Goal: Information Seeking & Learning: Learn about a topic

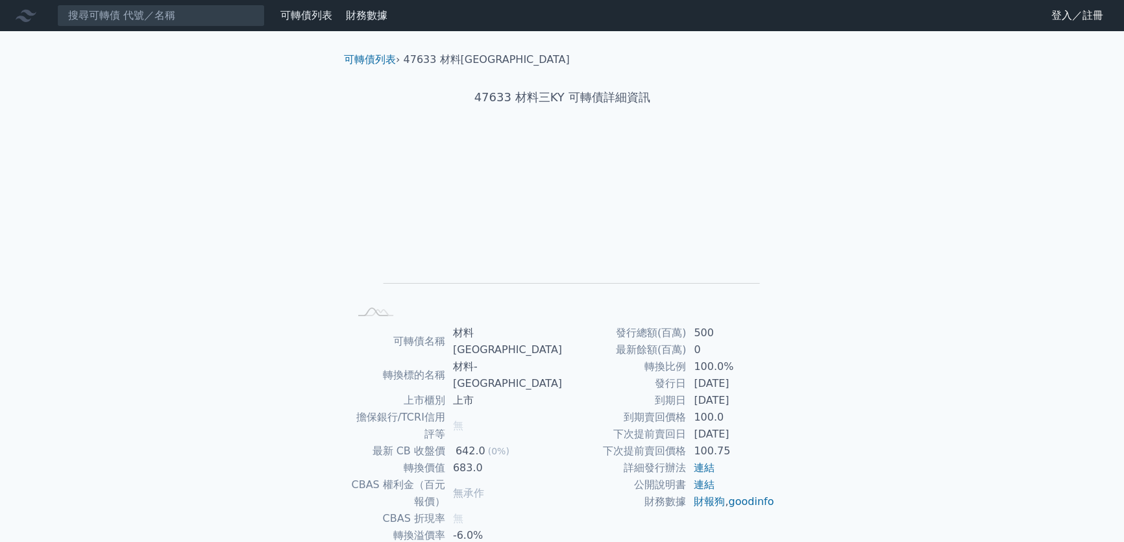
click at [319, 17] on link "可轉債列表" at bounding box center [306, 15] width 52 height 12
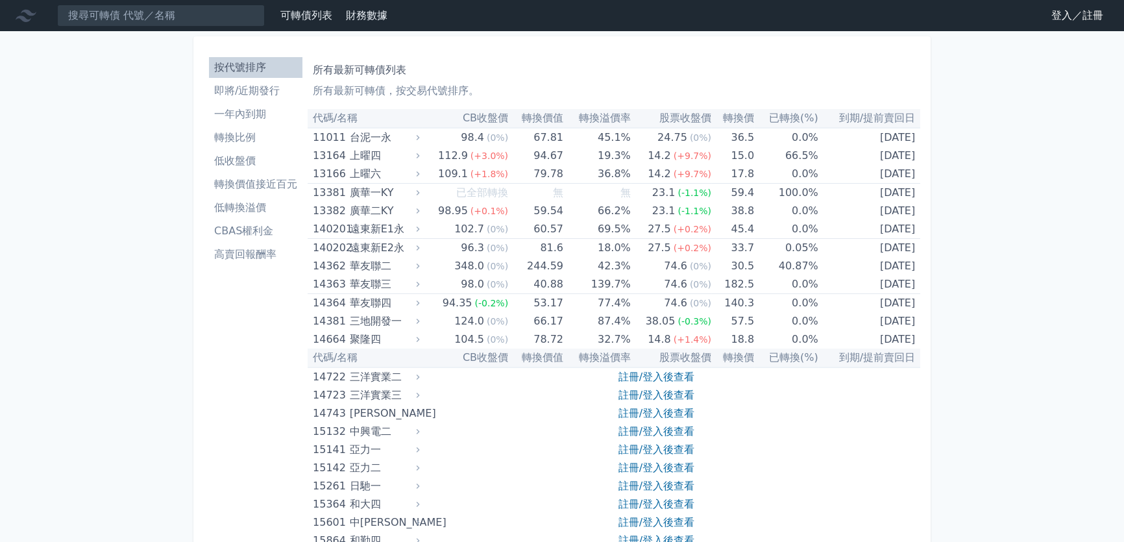
click at [262, 90] on li "即將/近期發行" at bounding box center [255, 91] width 93 height 16
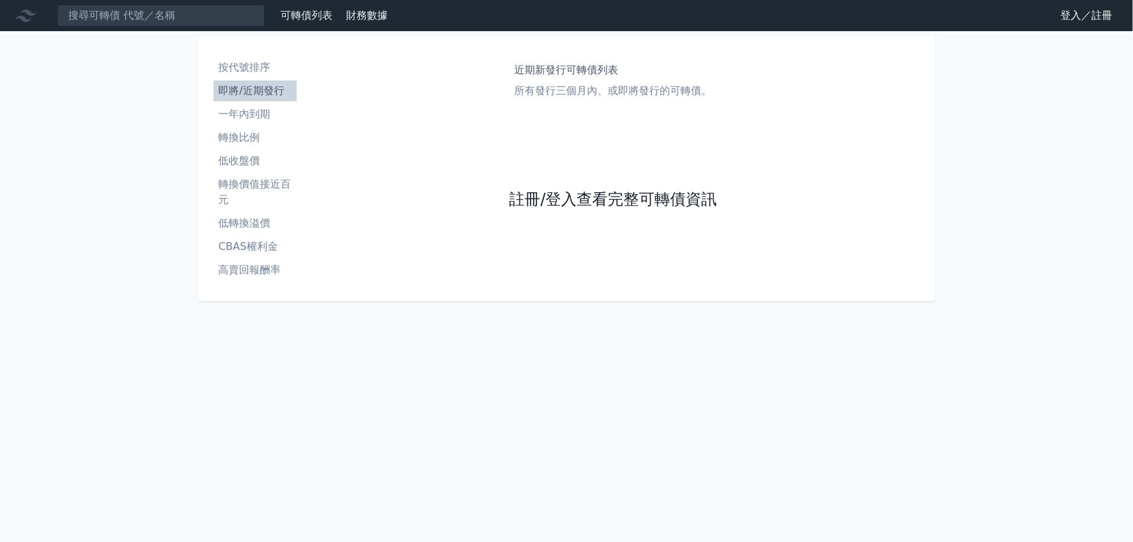
click at [630, 201] on link "註冊/登入查看完整可轉債資訊" at bounding box center [613, 200] width 208 height 21
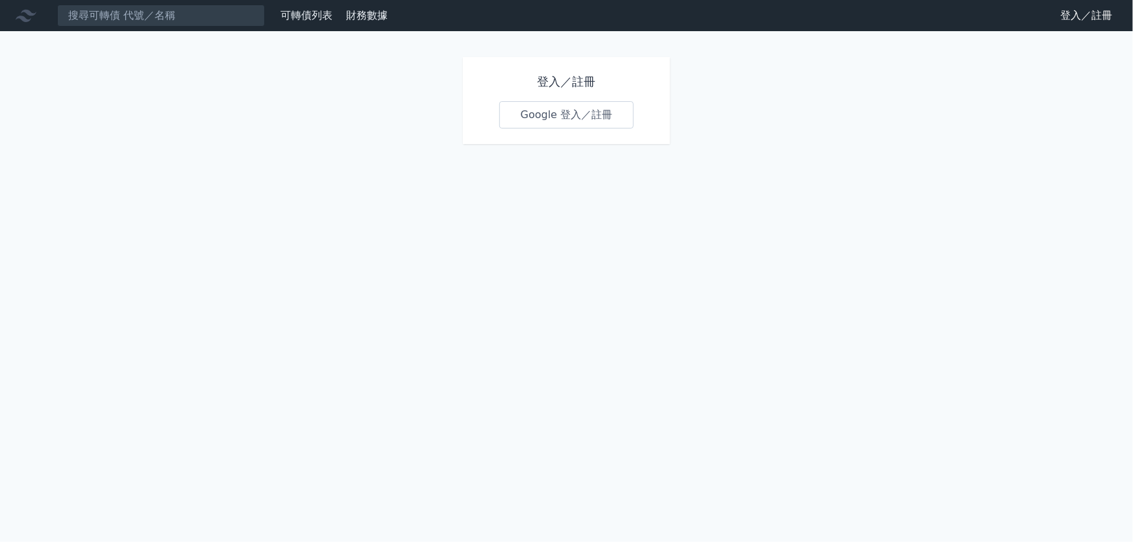
click at [579, 111] on link "Google 登入／註冊" at bounding box center [566, 114] width 135 height 27
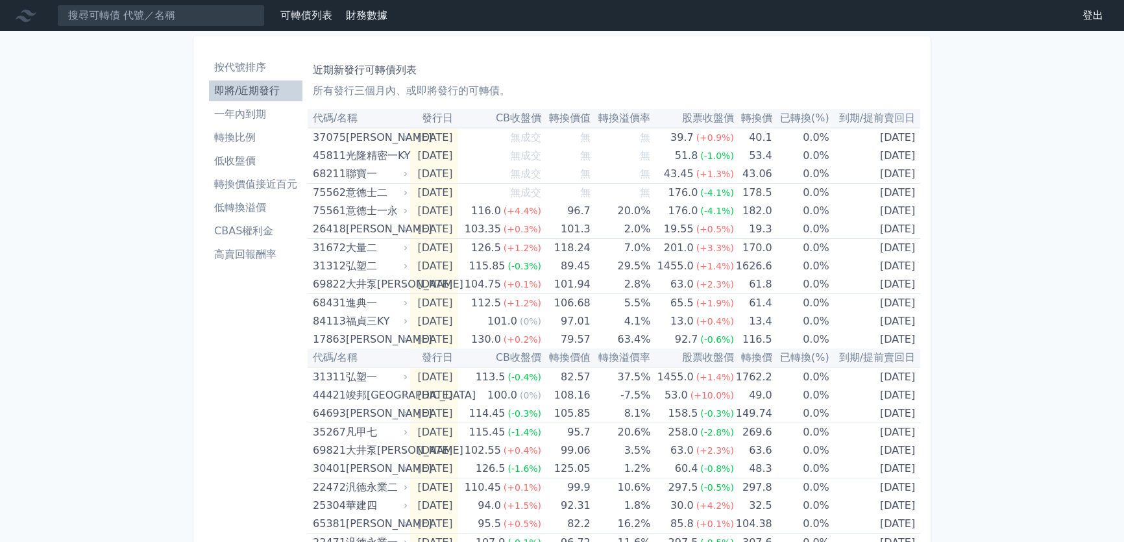
drag, startPoint x: 965, startPoint y: 232, endPoint x: 959, endPoint y: 236, distance: 7.3
click at [965, 232] on div "可轉債列表 財務數據 可轉債列表 財務數據 登出 登出 按代號排序 即將/近期發行 一年內到期 轉換比例 低收盤價 轉換價值接近百元 低轉換溢價" at bounding box center [562, 470] width 1124 height 941
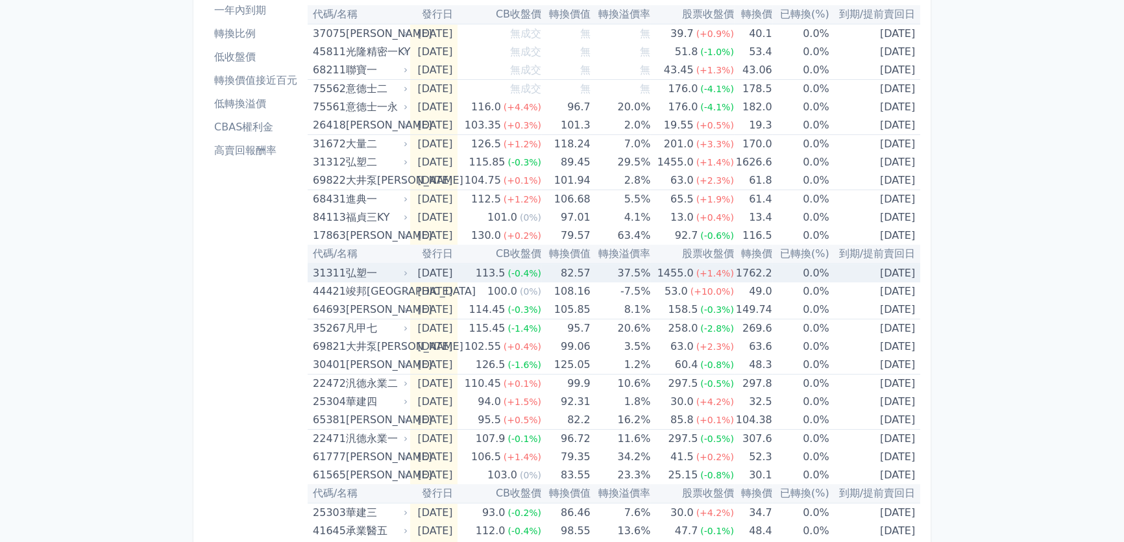
scroll to position [236, 0]
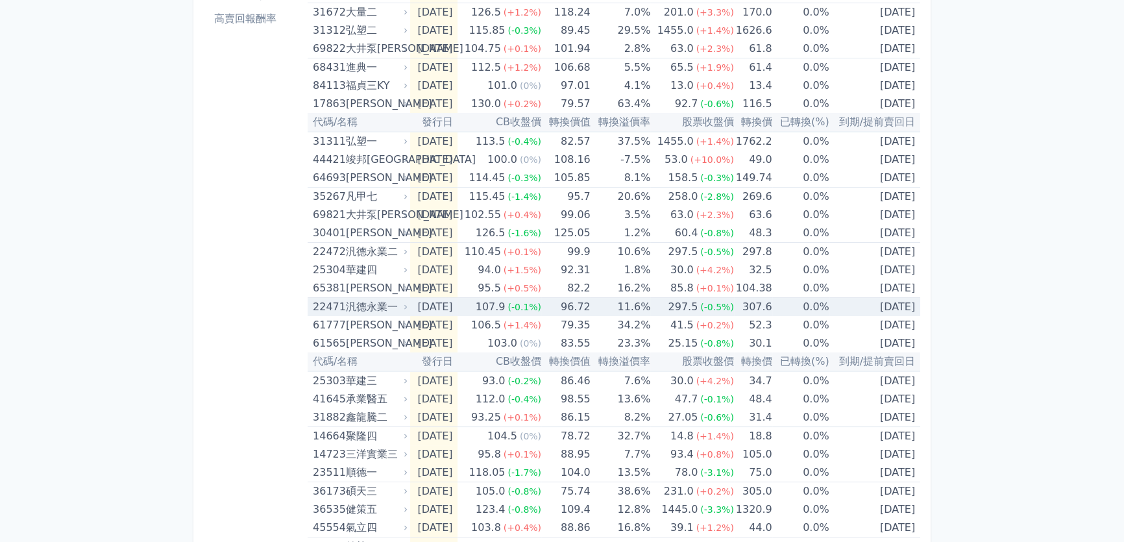
click at [565, 304] on td "96.72" at bounding box center [565, 307] width 49 height 19
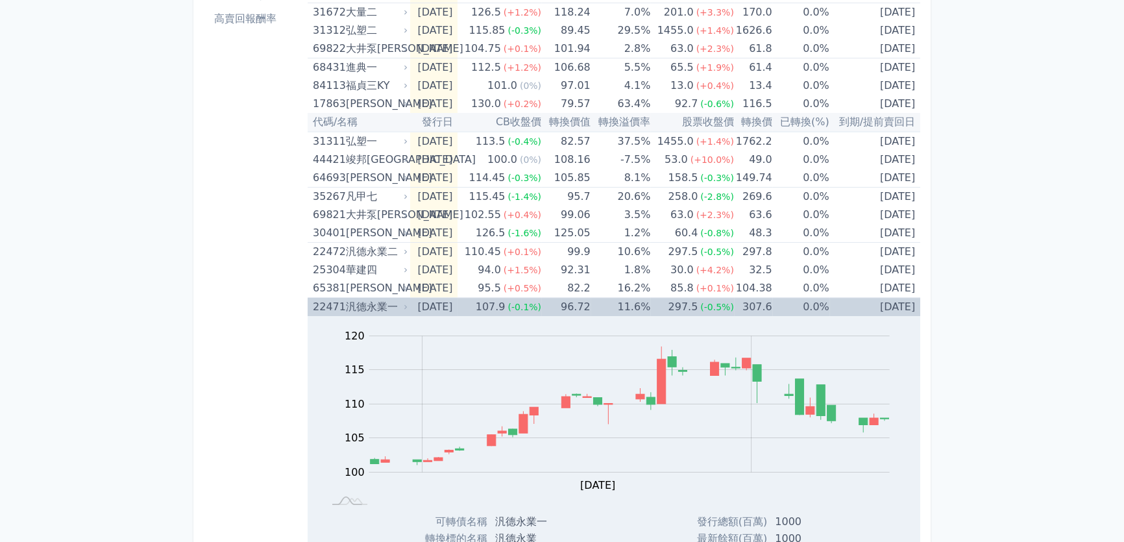
click at [565, 304] on td "96.72" at bounding box center [565, 307] width 49 height 19
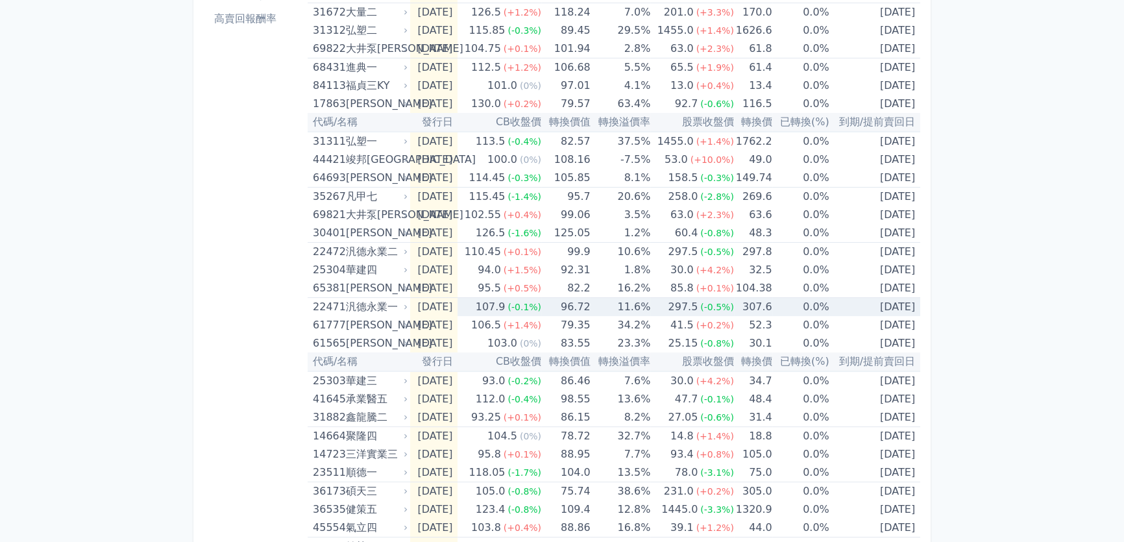
scroll to position [397, 0]
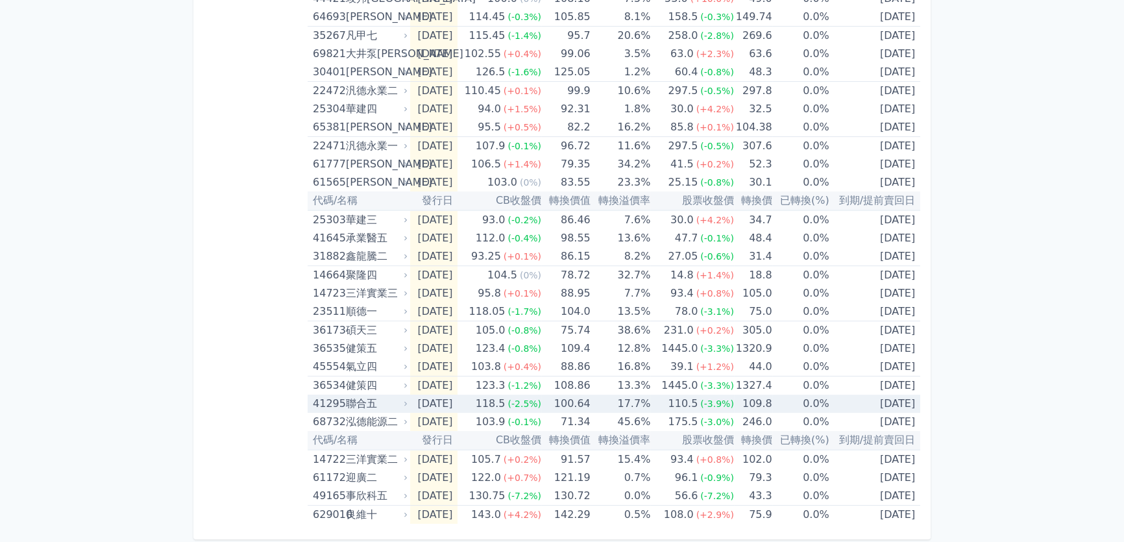
click at [537, 402] on span "(-2.5%)" at bounding box center [525, 404] width 34 height 10
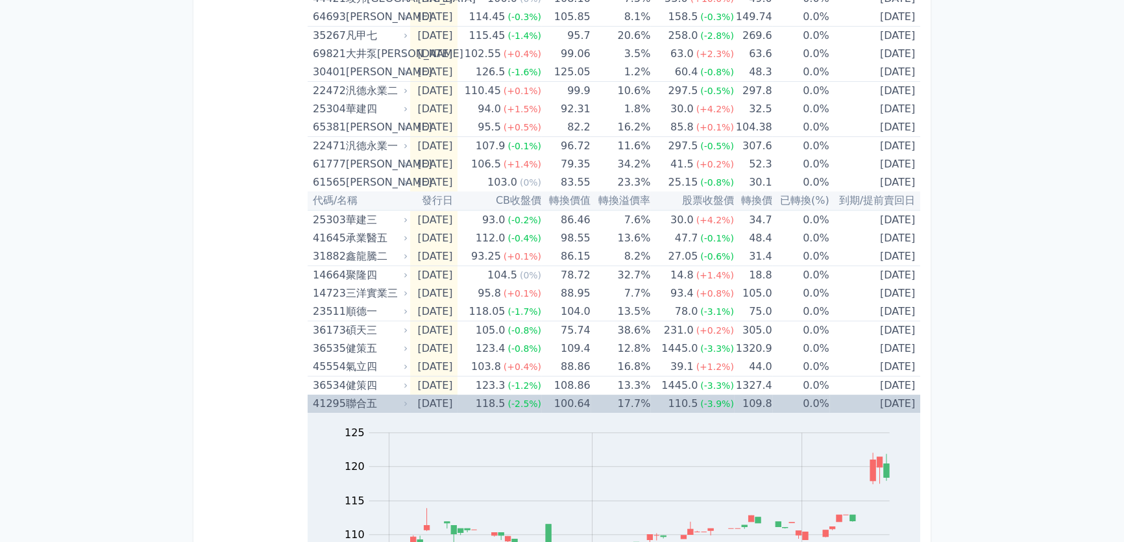
scroll to position [633, 0]
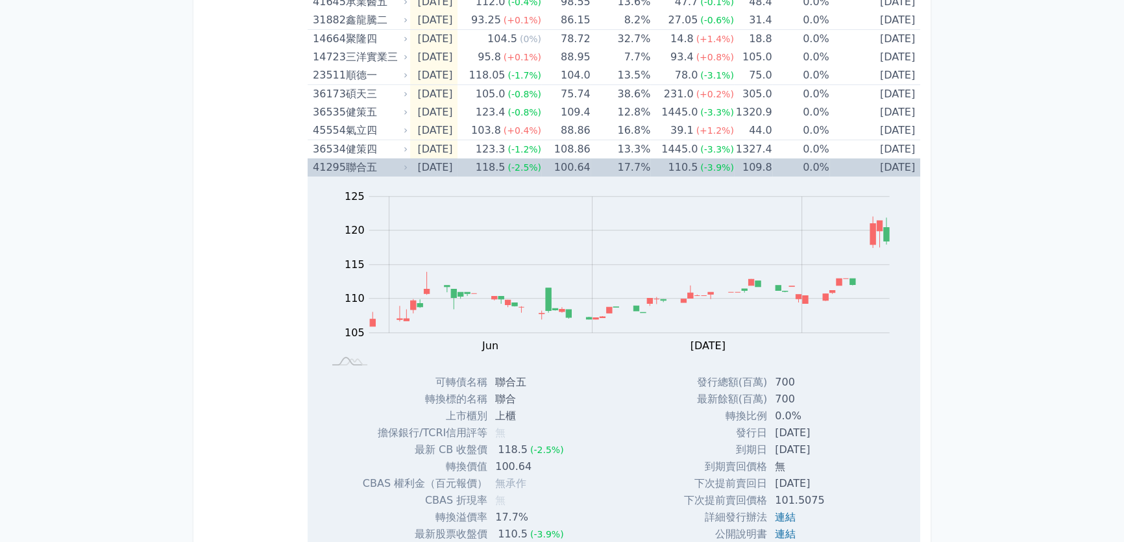
click at [532, 162] on span "(-2.5%)" at bounding box center [525, 167] width 34 height 10
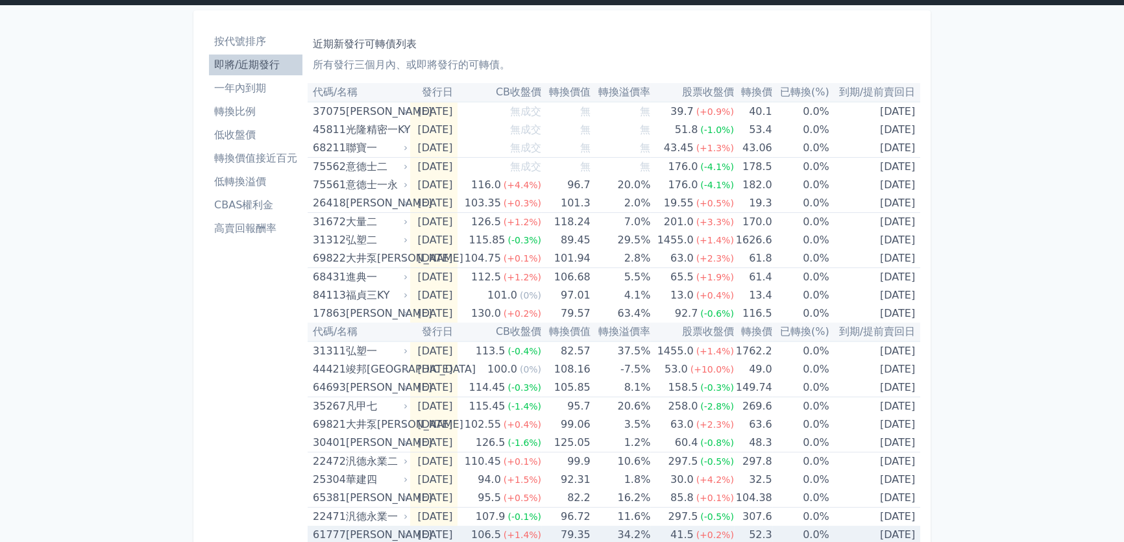
scroll to position [0, 0]
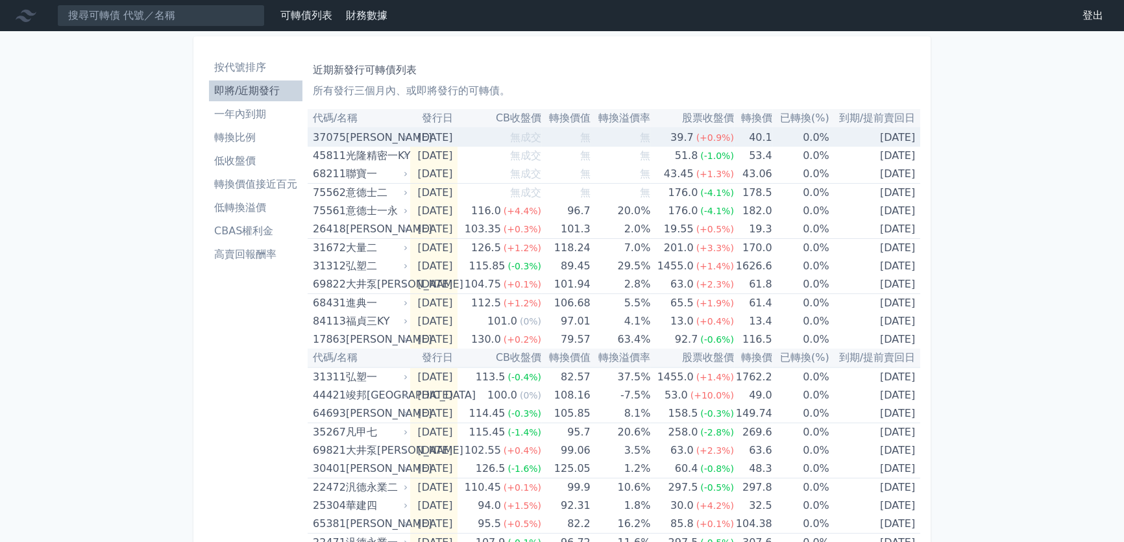
click at [526, 134] on span "無成交" at bounding box center [525, 137] width 31 height 12
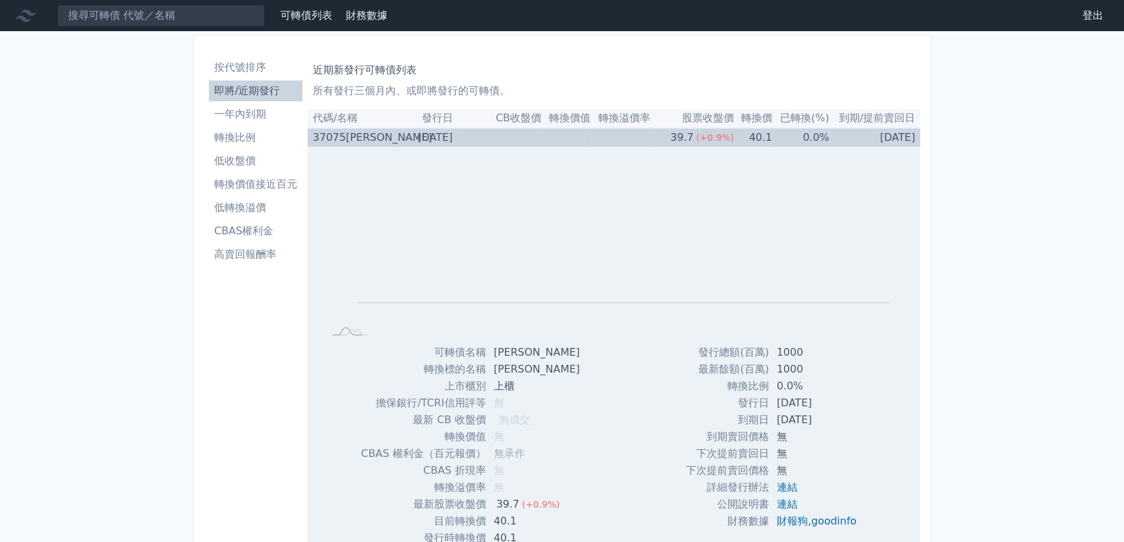
click at [526, 134] on span "無成交" at bounding box center [525, 137] width 31 height 12
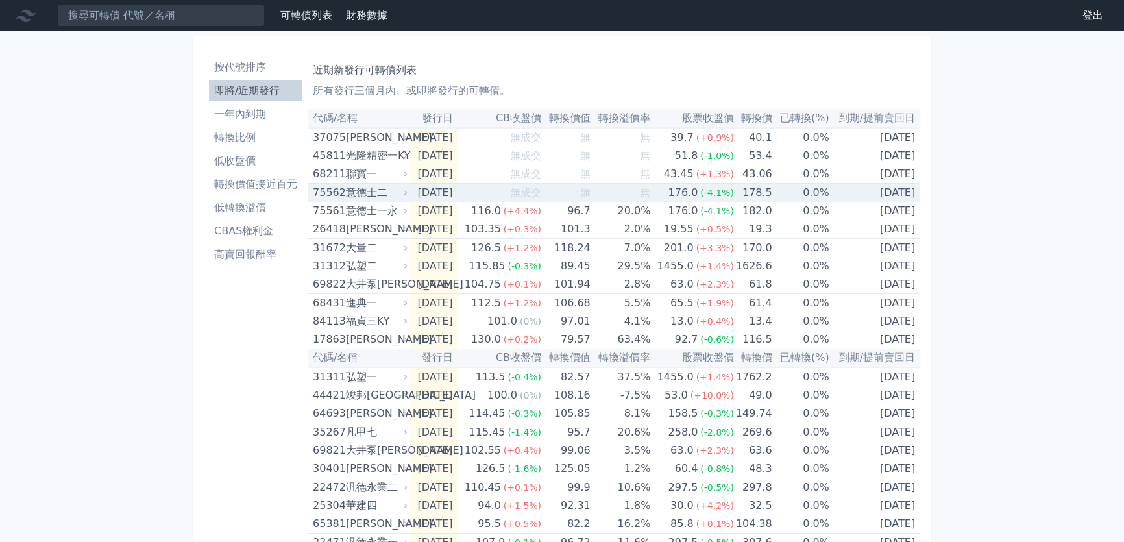
click at [515, 190] on td "無成交" at bounding box center [500, 193] width 84 height 19
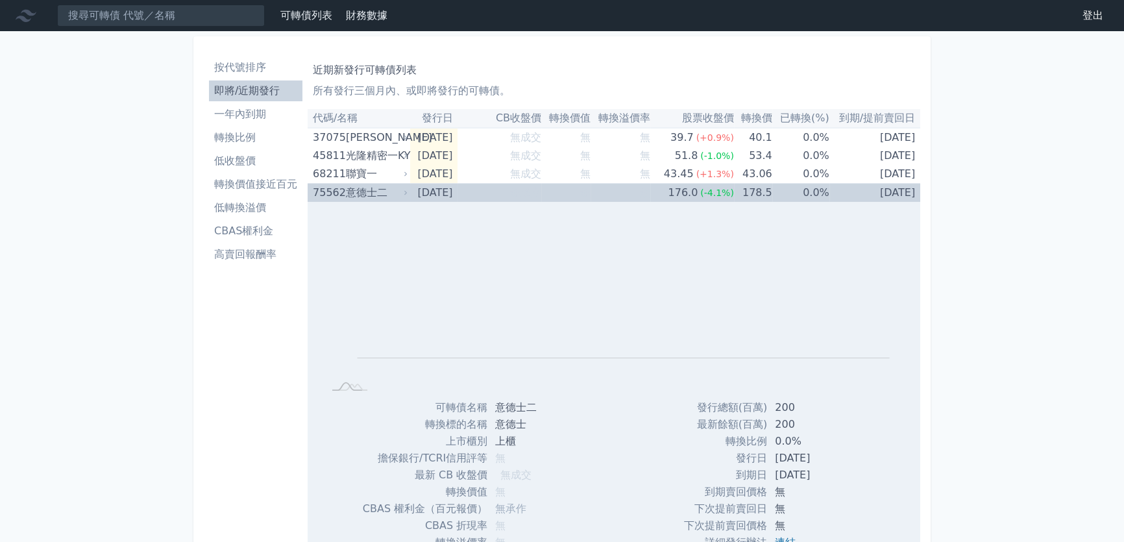
click at [515, 190] on td "無成交" at bounding box center [500, 193] width 84 height 19
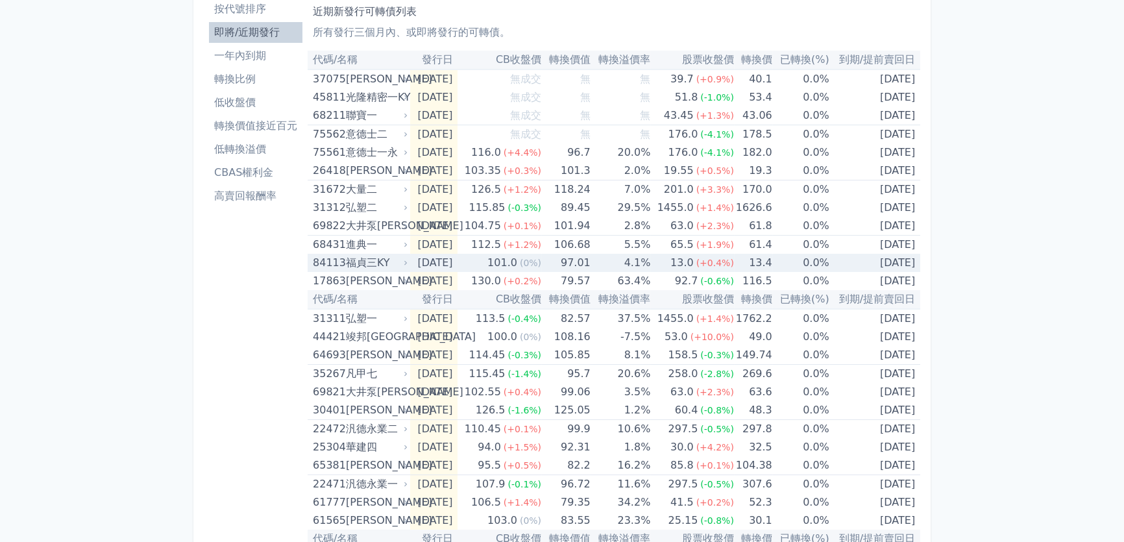
scroll to position [118, 0]
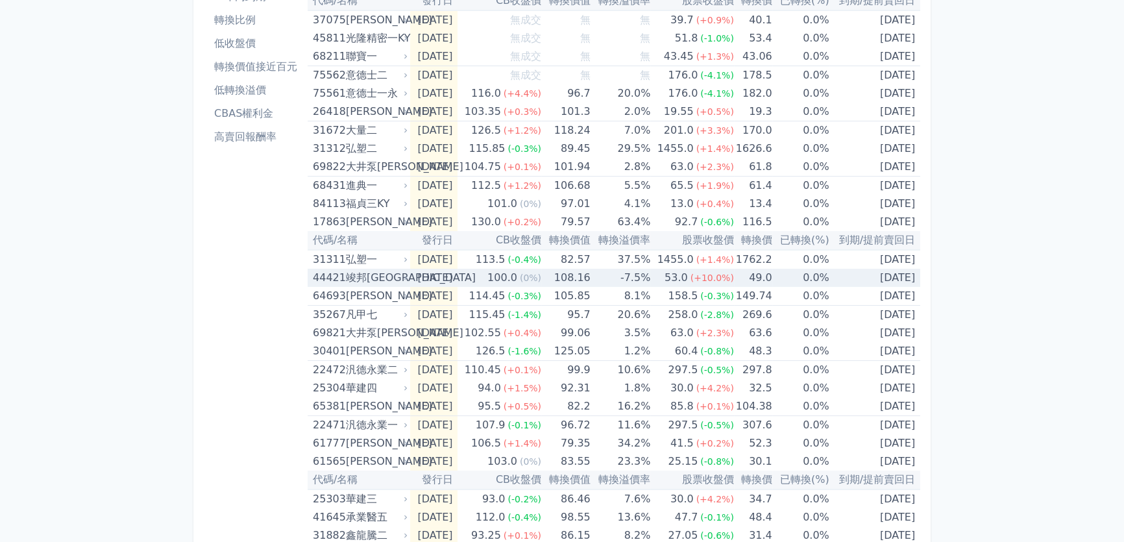
click at [387, 278] on div "竣邦[GEOGRAPHIC_DATA]" at bounding box center [376, 278] width 60 height 18
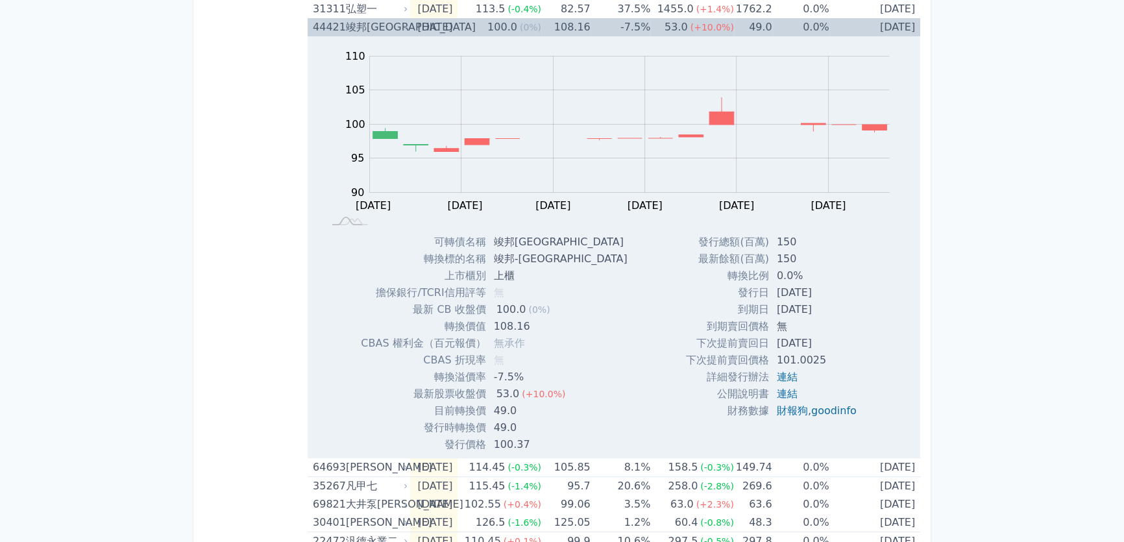
scroll to position [413, 0]
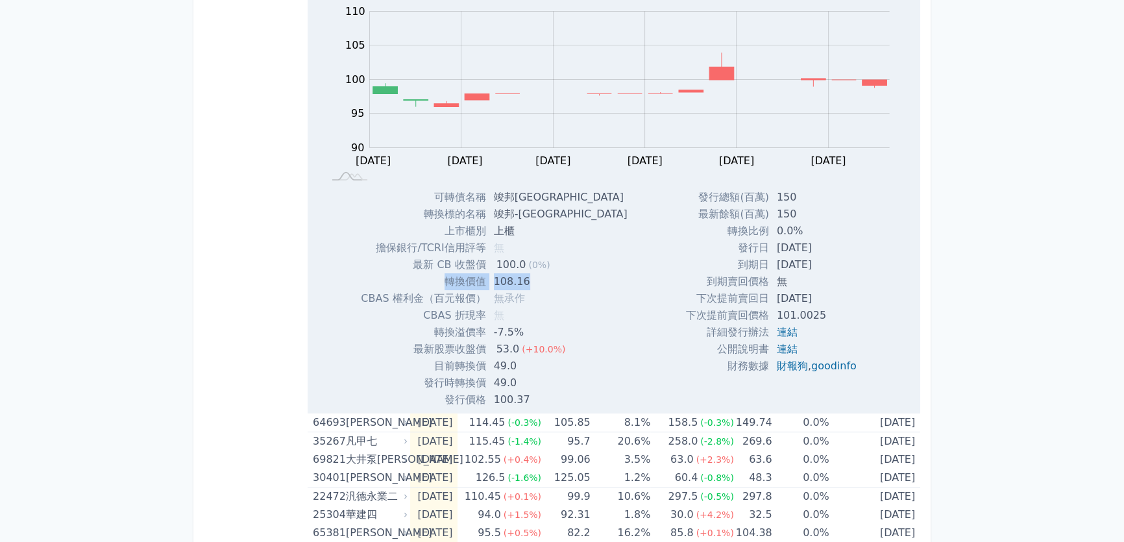
drag, startPoint x: 528, startPoint y: 283, endPoint x: 444, endPoint y: 281, distance: 84.4
click at [444, 281] on tr "轉換價值 108.16" at bounding box center [499, 281] width 277 height 17
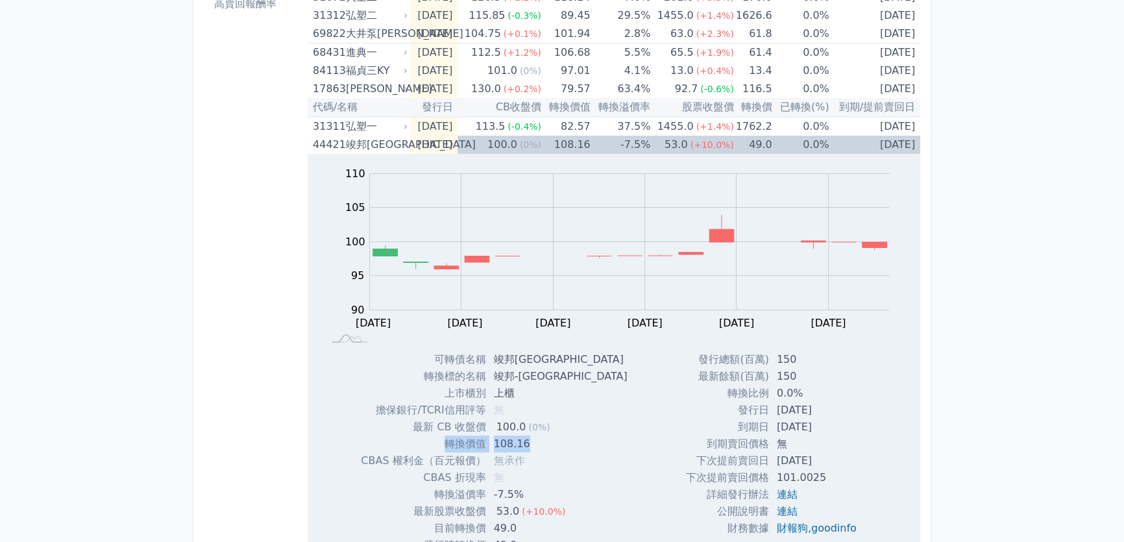
scroll to position [354, 0]
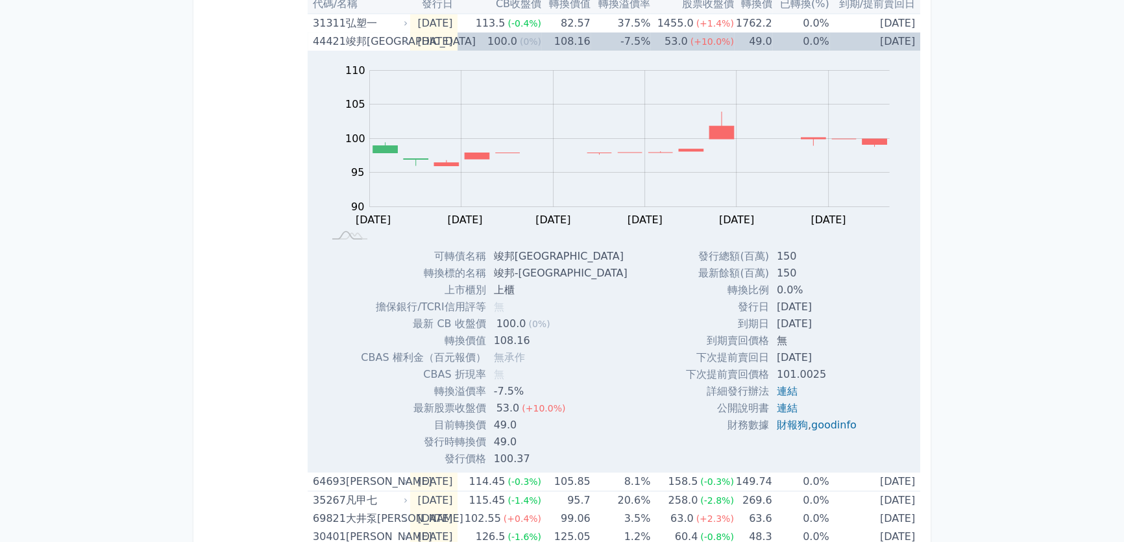
click at [234, 141] on div "按代號排序 即將/近期發行 一年內到期 轉換比例 低收盤價 轉換價值接近百元 低轉換溢價 CBAS權利金 高賣回報酬率" at bounding box center [256, 343] width 104 height 1291
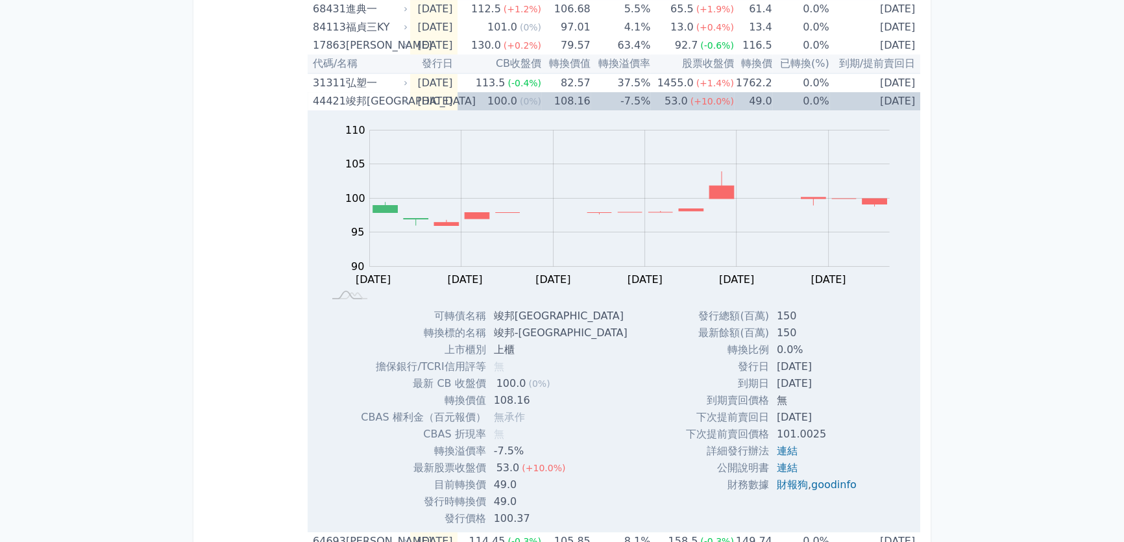
scroll to position [295, 0]
click at [393, 99] on div "竣邦[GEOGRAPHIC_DATA]" at bounding box center [376, 101] width 60 height 18
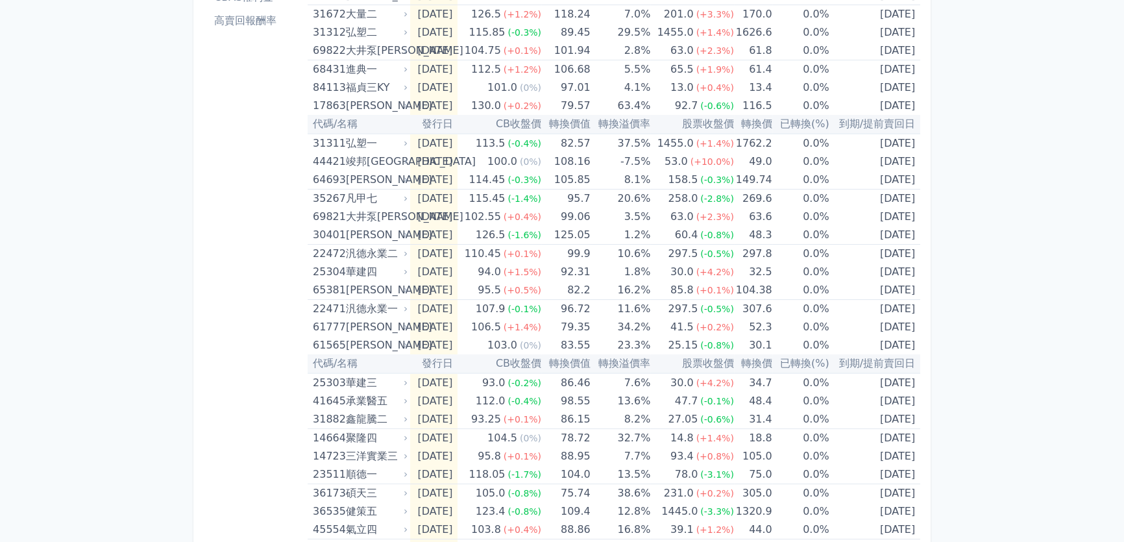
scroll to position [236, 0]
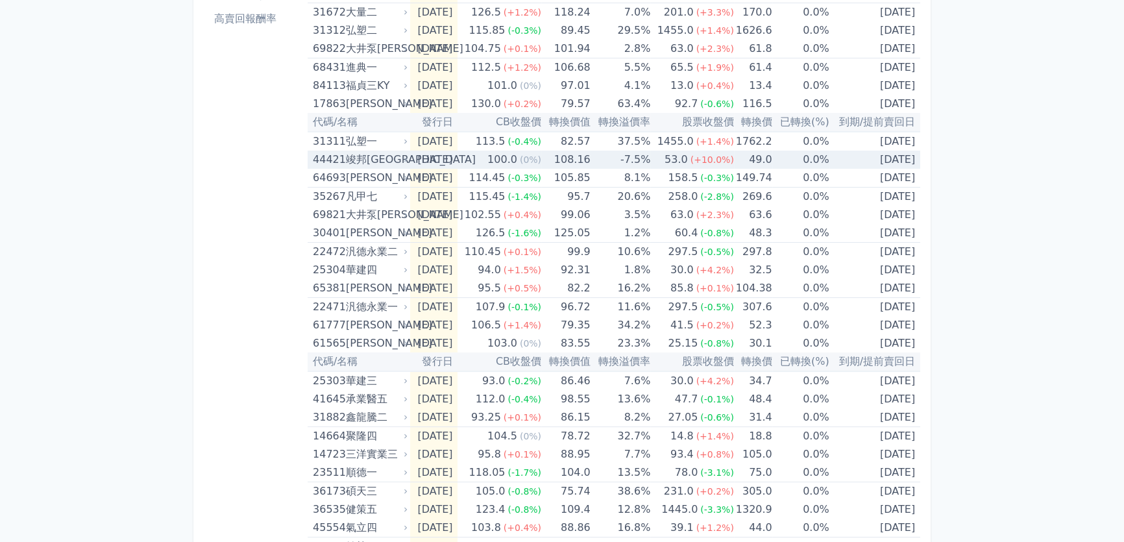
click at [371, 160] on div "竣邦[GEOGRAPHIC_DATA]" at bounding box center [376, 160] width 60 height 18
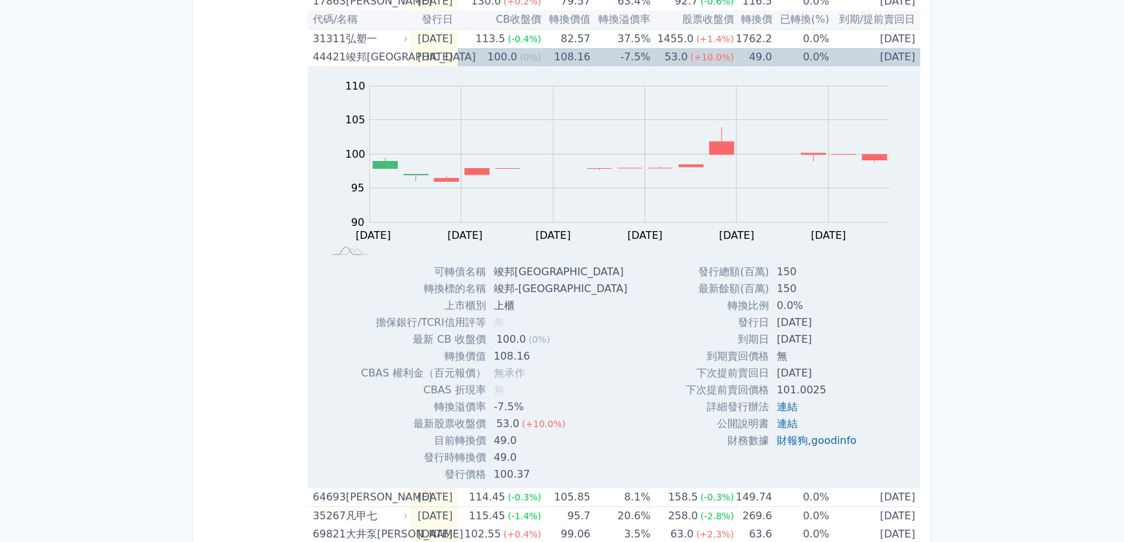
scroll to position [354, 0]
